Goal: Transaction & Acquisition: Purchase product/service

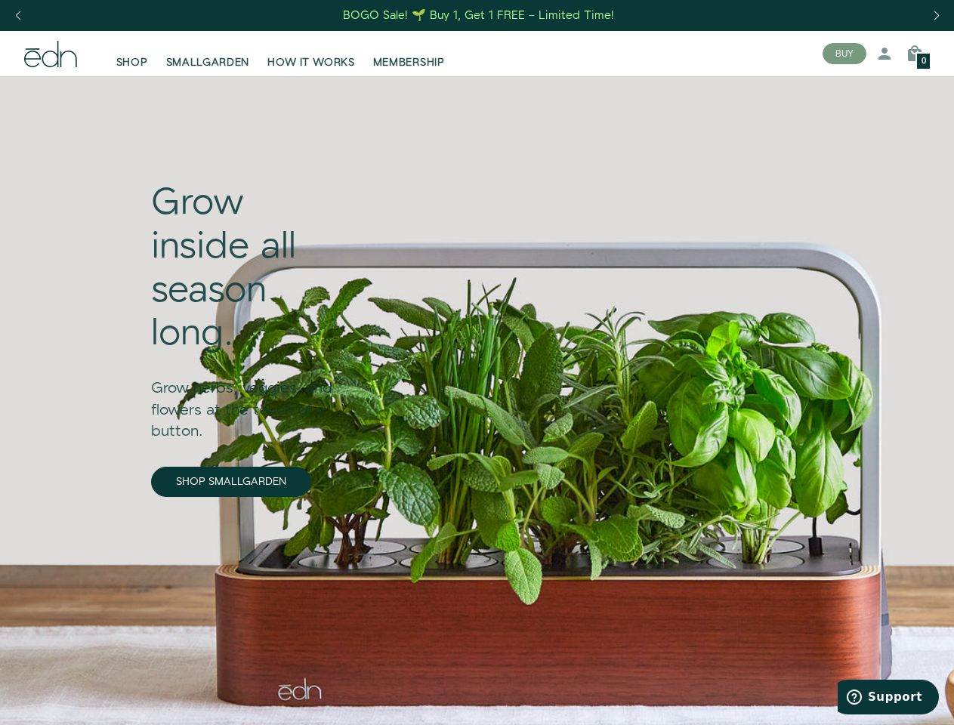
click at [936, 16] on div "Next slide" at bounding box center [936, 15] width 20 height 33
click at [17, 16] on div "Previous slide" at bounding box center [18, 15] width 20 height 33
click at [845, 54] on button "BUY" at bounding box center [845, 53] width 44 height 21
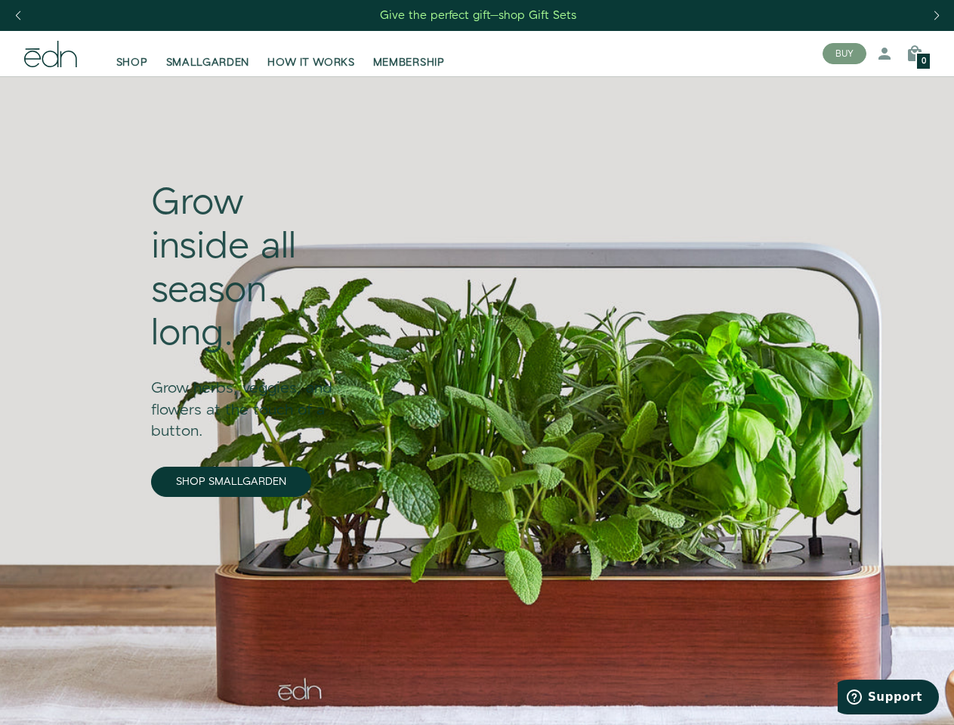
click at [885, 54] on icon at bounding box center [885, 54] width 18 height 18
click at [915, 54] on icon at bounding box center [915, 54] width 18 height 18
click at [915, 54] on div at bounding box center [477, 362] width 954 height 725
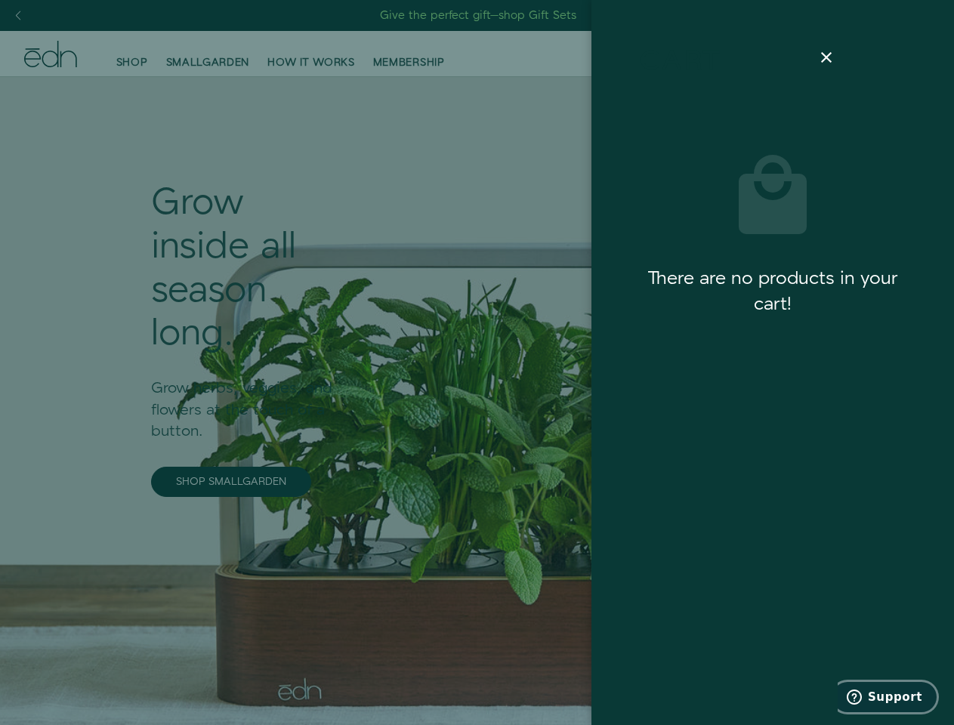
click at [889, 697] on span "Support" at bounding box center [895, 698] width 54 height 14
